Goal: Communication & Community: Ask a question

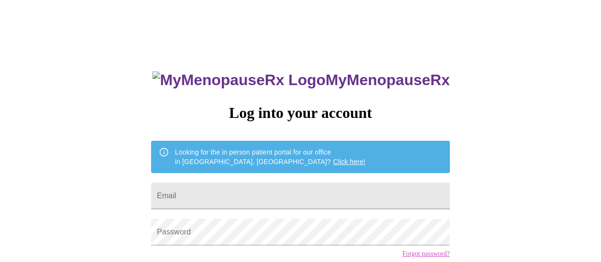
type input "[EMAIL_ADDRESS][DOMAIN_NAME]"
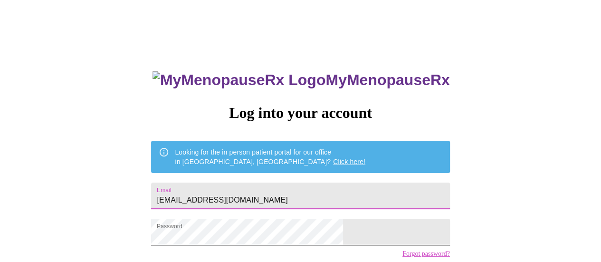
click at [343, 232] on div at bounding box center [343, 232] width 0 height 0
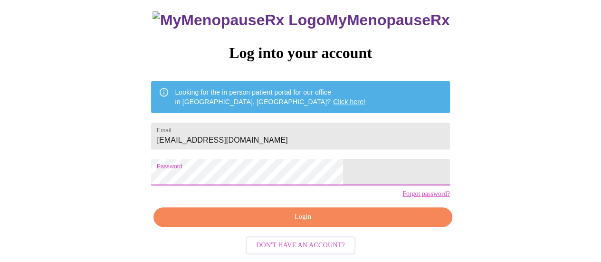
scroll to position [73, 0]
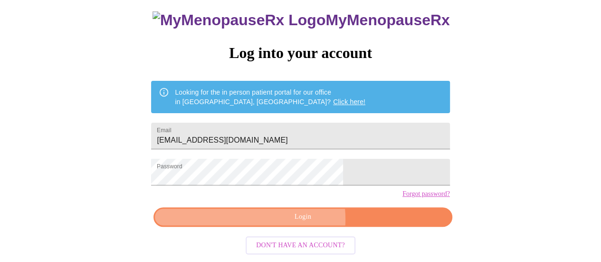
click at [286, 222] on span "Login" at bounding box center [302, 217] width 276 height 12
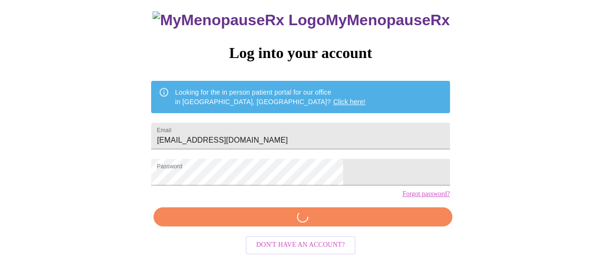
scroll to position [72, 0]
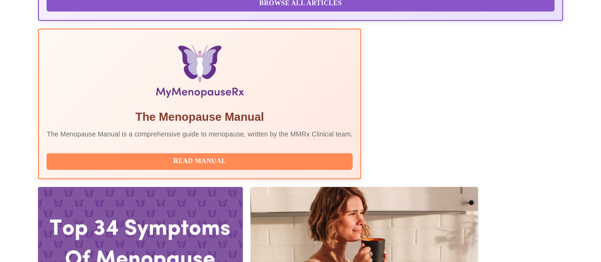
scroll to position [304, 0]
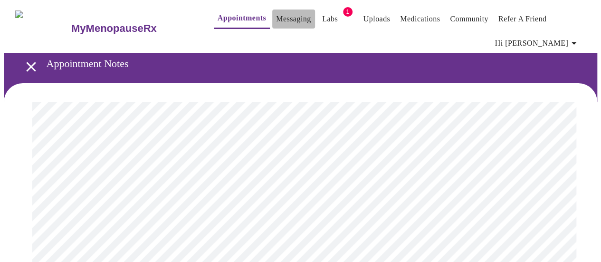
click at [276, 12] on link "Messaging" at bounding box center [293, 18] width 35 height 13
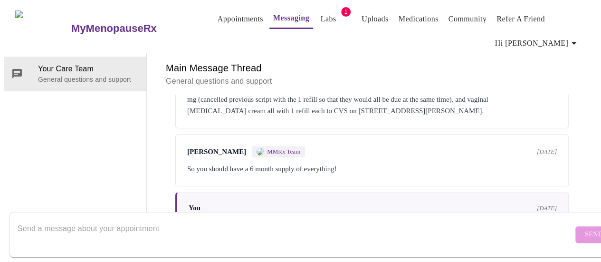
scroll to position [2355, 0]
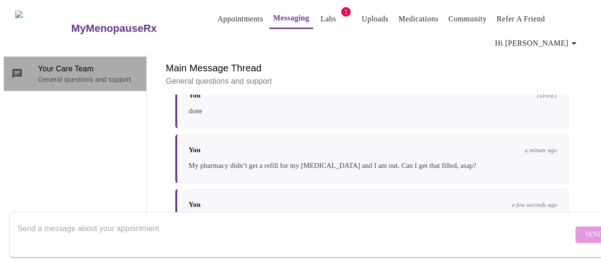
click at [68, 75] on p "General questions and support" at bounding box center [88, 79] width 101 height 9
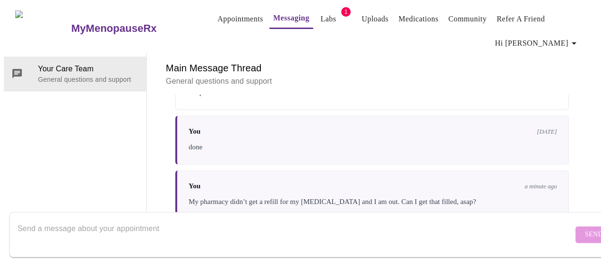
scroll to position [2260, 0]
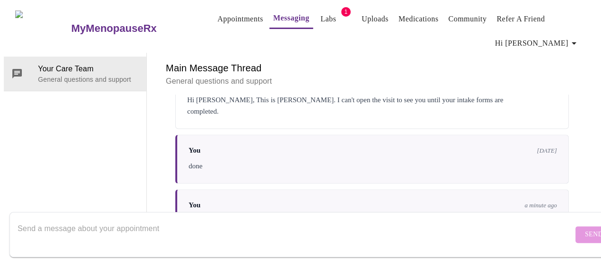
click at [231, 219] on textarea "Send a message about your appointment" at bounding box center [295, 234] width 555 height 30
click at [46, 219] on textarea "can you send refills to my pharm" at bounding box center [295, 234] width 555 height 30
click at [139, 219] on textarea "can you resend refills to my pharm" at bounding box center [295, 234] width 555 height 30
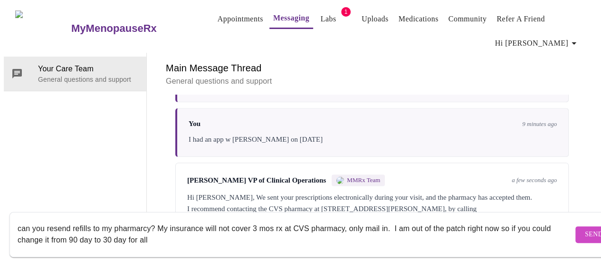
scroll to position [2436, 0]
type textarea "can you resend refills to my pharmarcy? My insurance will not cover 3 mos rx at…"
click at [578, 226] on button "Send" at bounding box center [593, 234] width 37 height 17
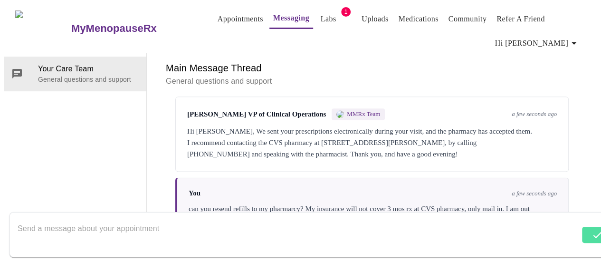
scroll to position [2505, 0]
